Goal: Navigation & Orientation: Find specific page/section

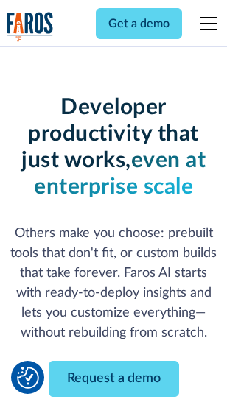
scroll to position [176, 0]
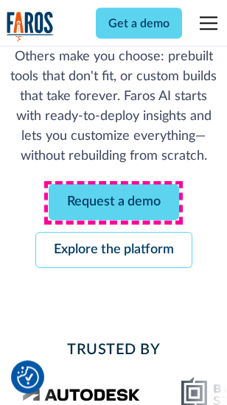
click at [113, 203] on link "Request a demo" at bounding box center [114, 203] width 130 height 36
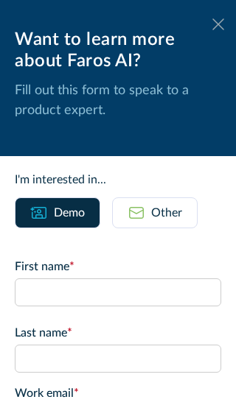
click at [212, 24] on icon at bounding box center [218, 23] width 12 height 11
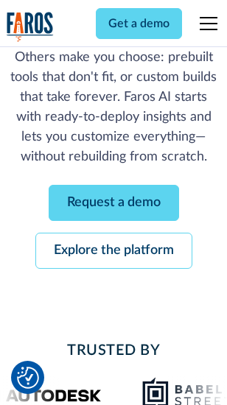
scroll to position [224, 0]
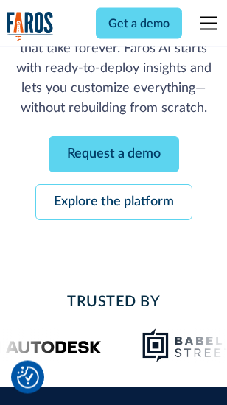
click at [113, 203] on link "Explore the platform" at bounding box center [113, 203] width 157 height 36
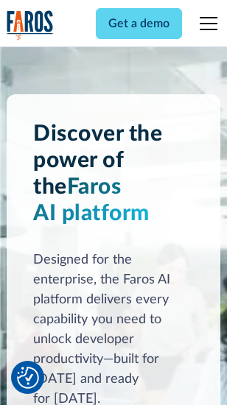
scroll to position [11227, 0]
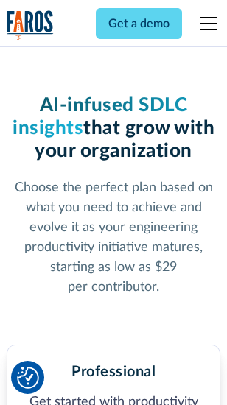
scroll to position [2336, 0]
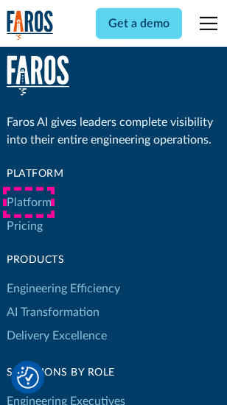
click at [29, 203] on link "Platform" at bounding box center [29, 203] width 45 height 24
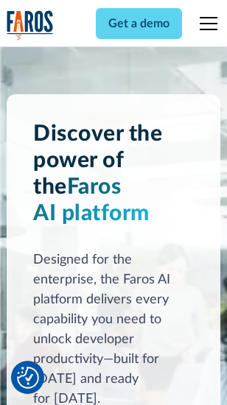
scroll to position [11700, 0]
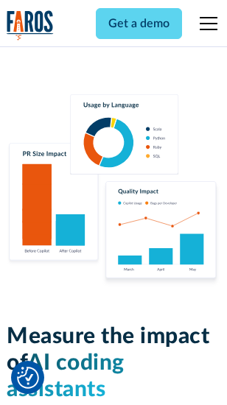
scroll to position [9201, 0]
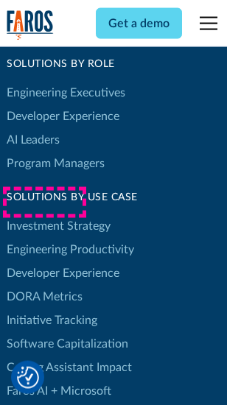
click at [44, 285] on link "DORA Metrics" at bounding box center [45, 297] width 76 height 24
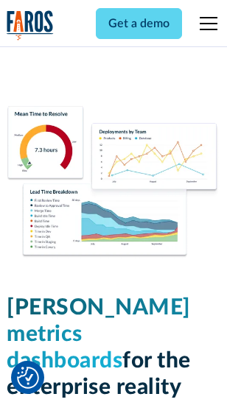
scroll to position [6525, 0]
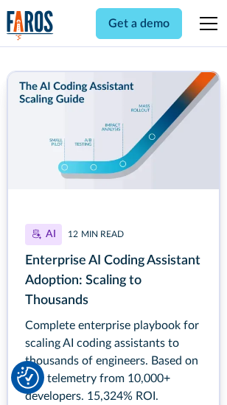
scroll to position [6713, 0]
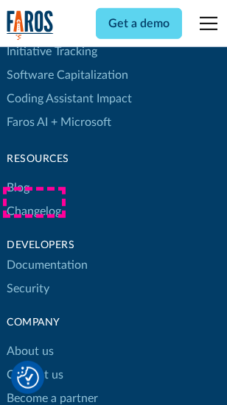
click at [34, 203] on link "Changelog" at bounding box center [34, 212] width 55 height 24
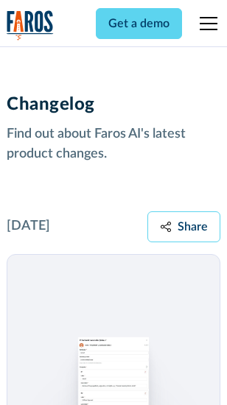
scroll to position [18072, 0]
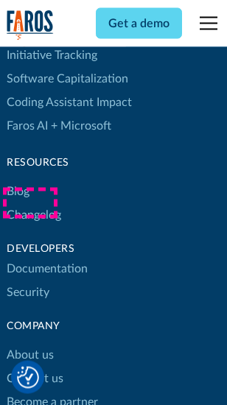
click at [29, 344] on link "About us" at bounding box center [30, 356] width 47 height 24
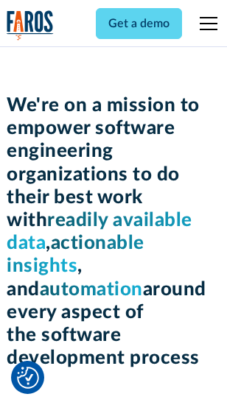
scroll to position [5097, 0]
